Goal: Information Seeking & Learning: Find specific fact

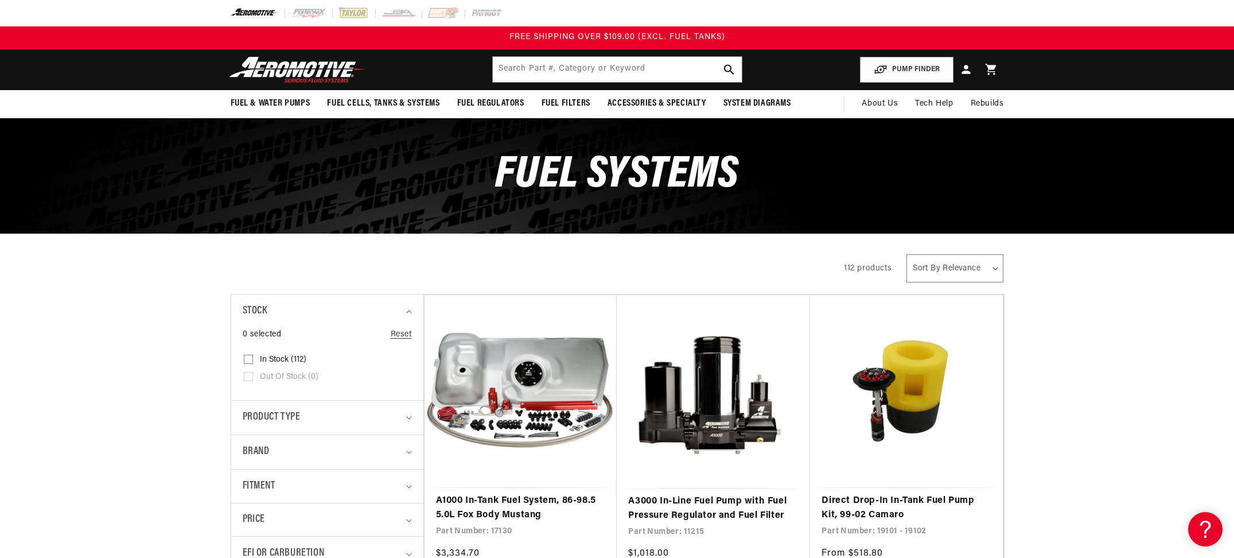
click at [282, 74] on img at bounding box center [297, 69] width 143 height 27
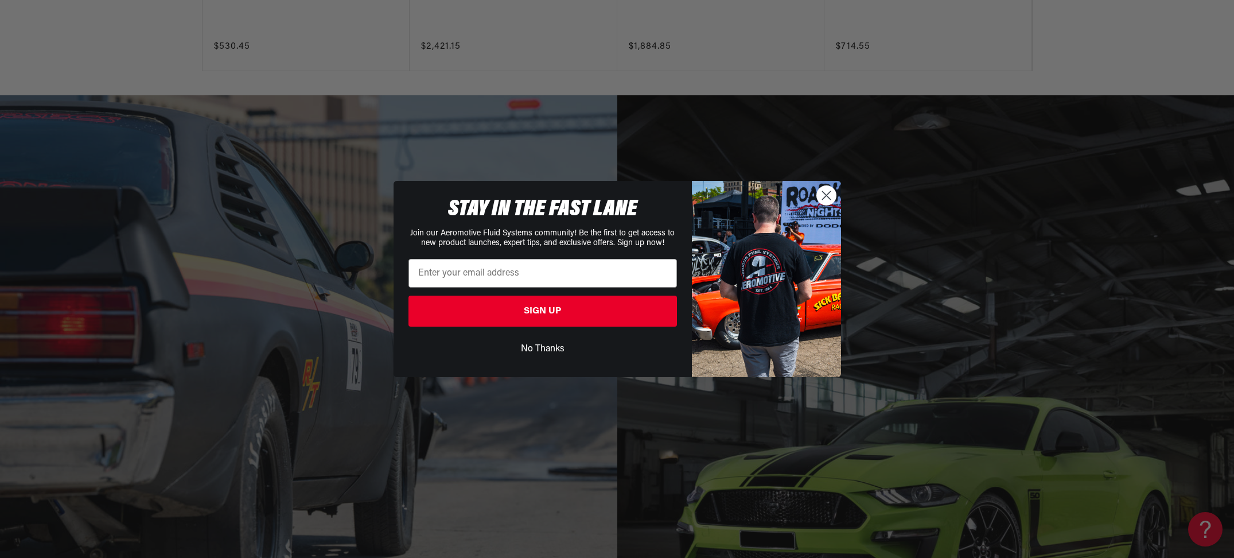
scroll to position [2122, 0]
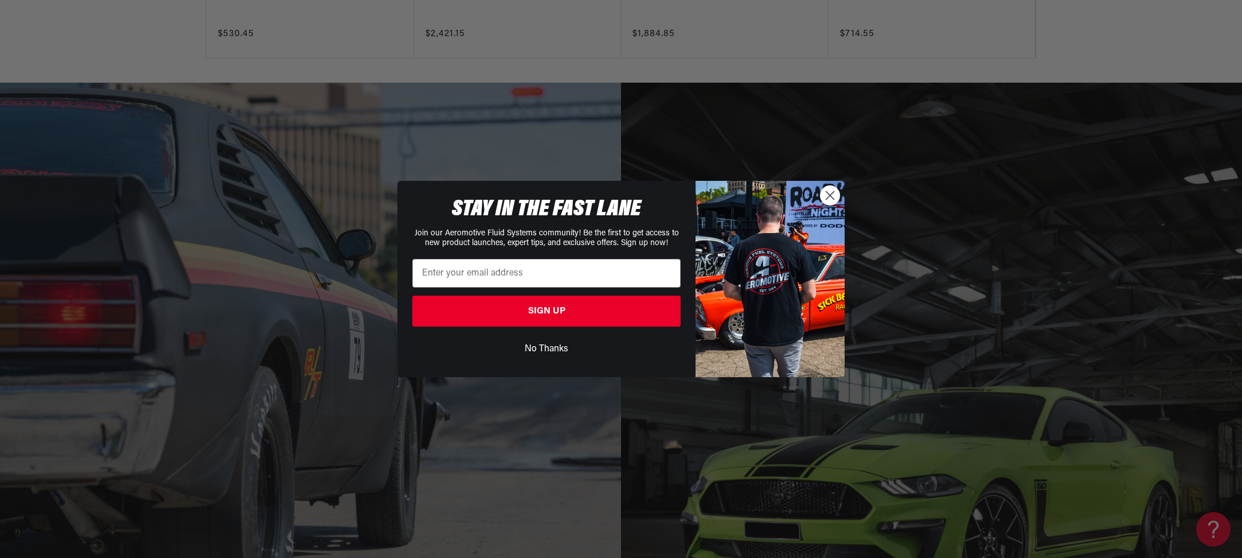
click at [833, 197] on icon "Close dialog" at bounding box center [831, 196] width 8 height 8
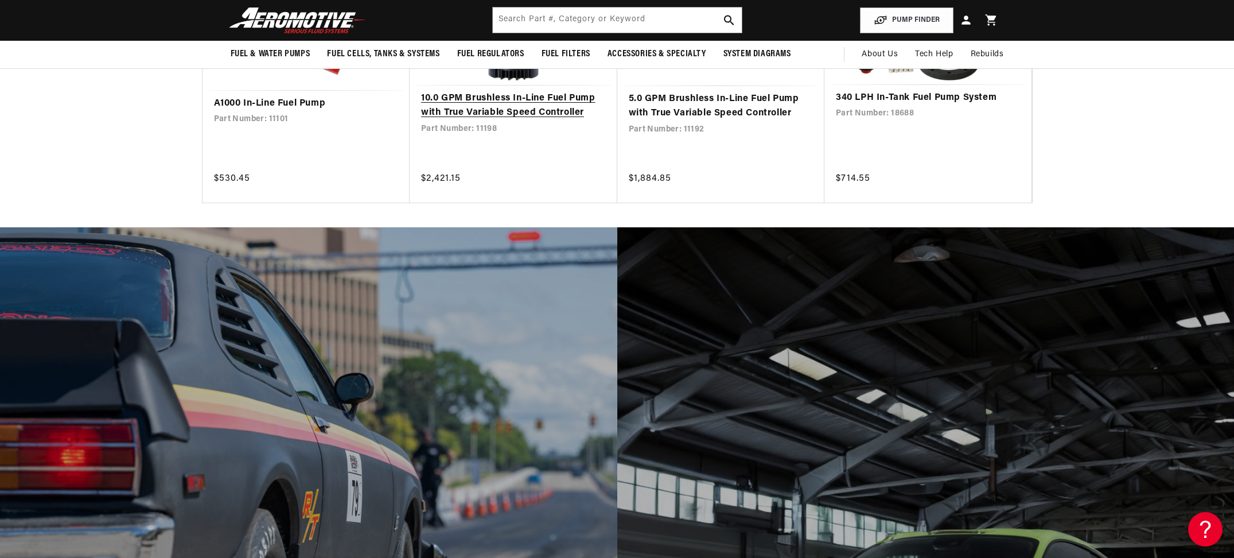
scroll to position [1803, 0]
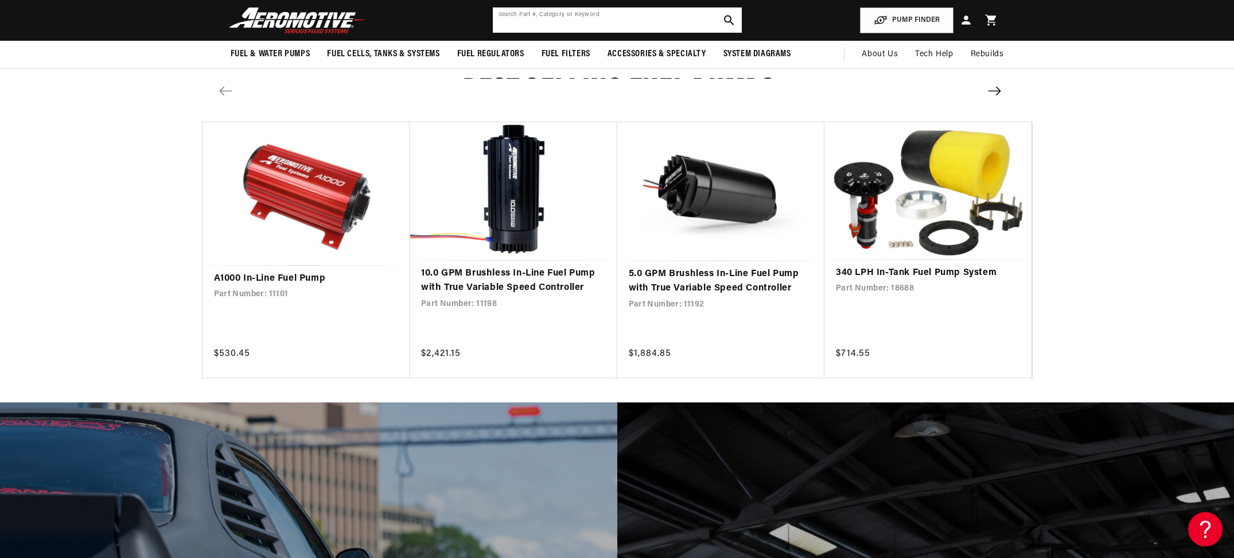
click at [516, 17] on input "text" at bounding box center [617, 19] width 249 height 25
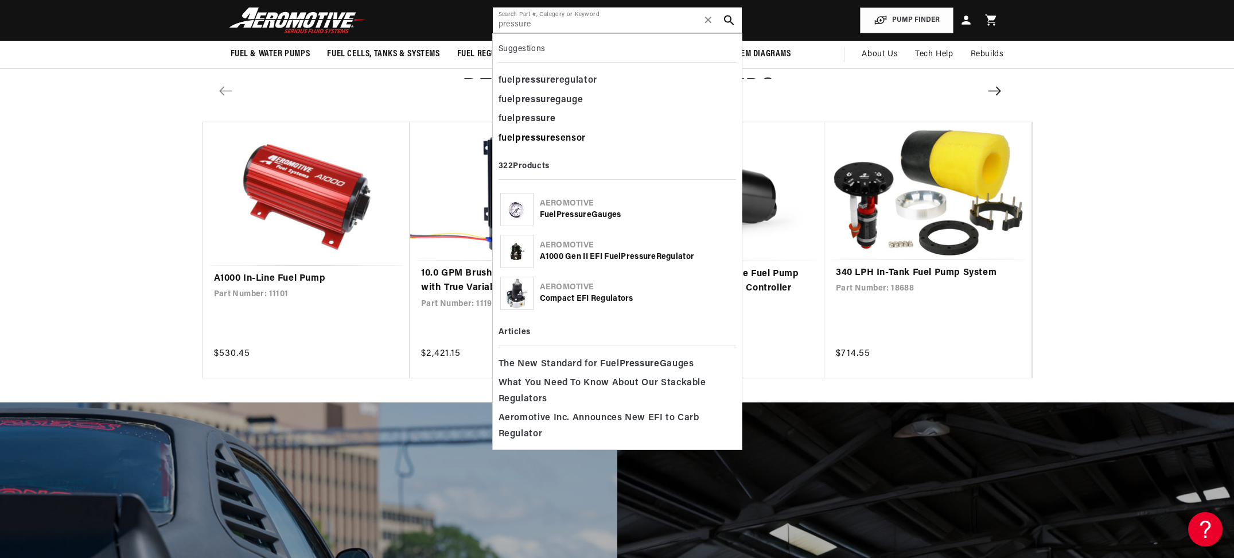
type input "pressure"
click at [539, 134] on b "pressure" at bounding box center [535, 138] width 40 height 9
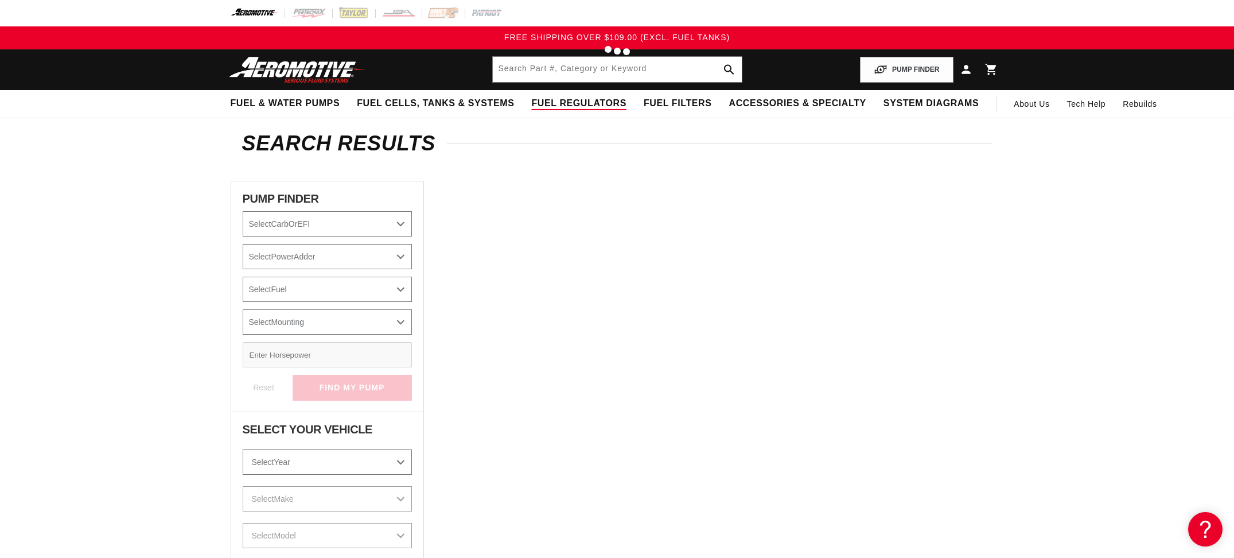
type input "fuel pressure sensor"
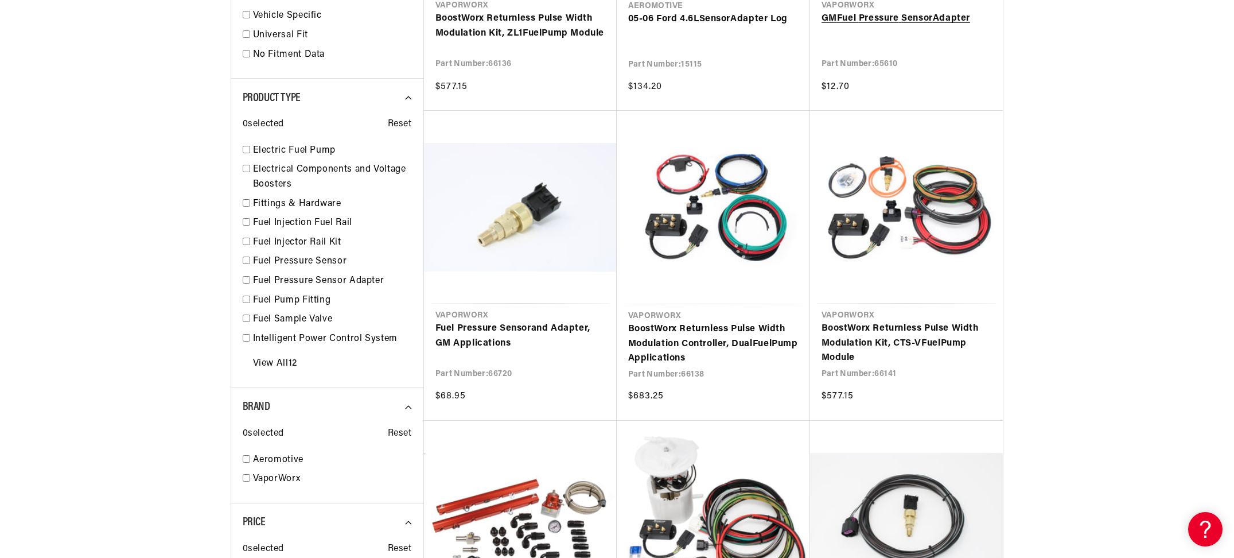
scroll to position [746, 0]
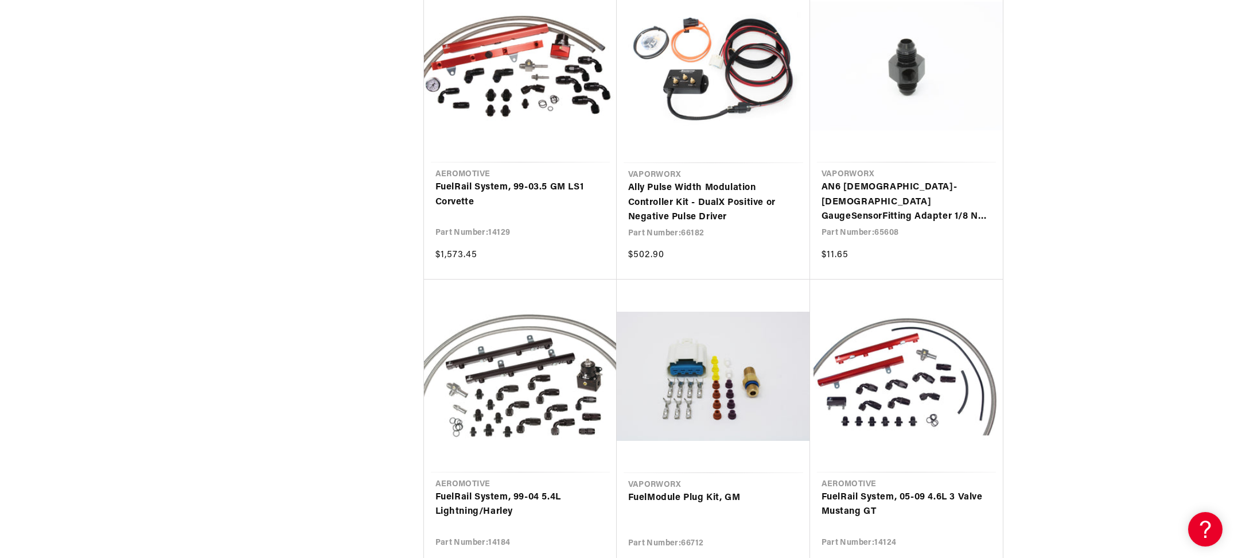
scroll to position [2409, 0]
